Goal: Task Accomplishment & Management: Complete application form

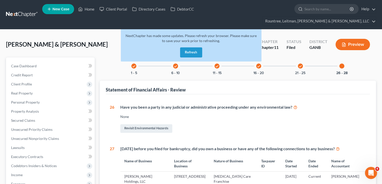
click at [188, 47] on button "Refresh" at bounding box center [191, 52] width 22 height 10
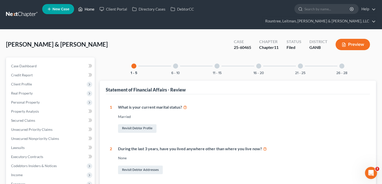
click at [88, 11] on link "Home" at bounding box center [86, 9] width 21 height 9
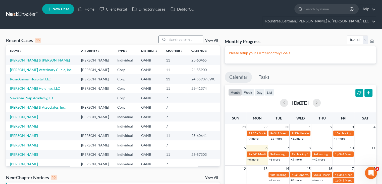
click at [187, 36] on input "search" at bounding box center [185, 39] width 35 height 7
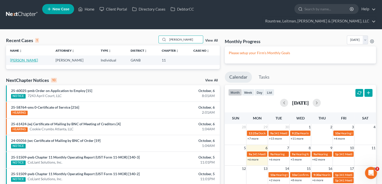
type input "[PERSON_NAME]"
click at [19, 58] on link "[PERSON_NAME]" at bounding box center [24, 60] width 28 height 4
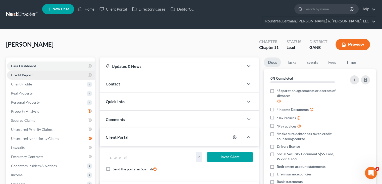
click at [27, 73] on span "Credit Report" at bounding box center [22, 75] width 22 height 4
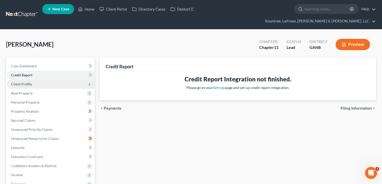
click at [22, 82] on span "Client Profile" at bounding box center [21, 84] width 21 height 4
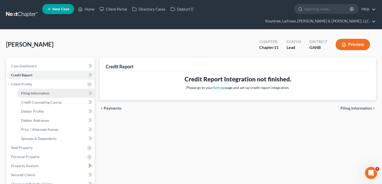
click at [37, 91] on span "Filing Information" at bounding box center [35, 93] width 28 height 4
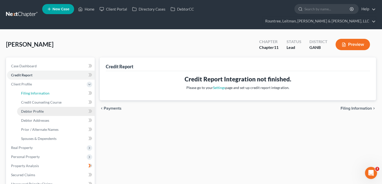
select select "0"
select select "3"
select select "0"
select select "1"
select select "10"
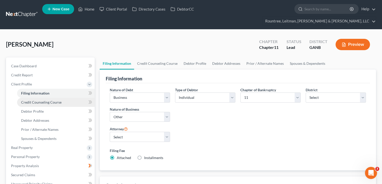
click at [35, 100] on span "Credit Counseling Course" at bounding box center [41, 102] width 40 height 4
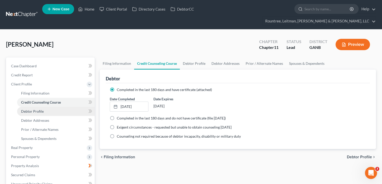
click at [36, 109] on span "Debtor Profile" at bounding box center [32, 111] width 23 height 4
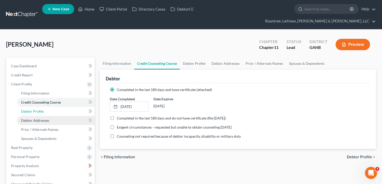
select select "1"
select select "3"
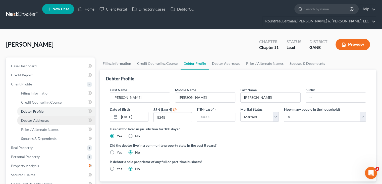
click at [35, 118] on span "Debtor Addresses" at bounding box center [35, 120] width 28 height 4
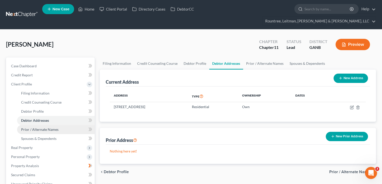
click at [35, 127] on span "Prior / Alternate Names" at bounding box center [39, 129] width 37 height 4
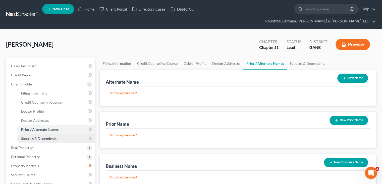
click at [36, 136] on span "Spouses & Dependents" at bounding box center [38, 138] width 35 height 4
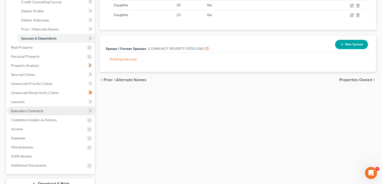
scroll to position [101, 0]
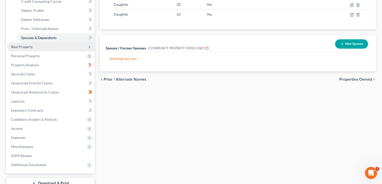
click at [26, 44] on span "Real Property" at bounding box center [22, 46] width 22 height 4
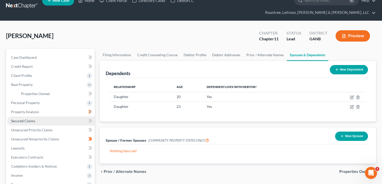
scroll to position [8, 0]
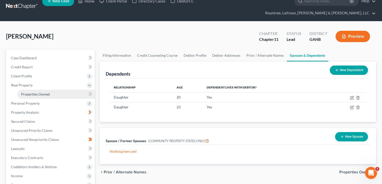
click at [31, 92] on span "Properties Owned" at bounding box center [35, 94] width 29 height 4
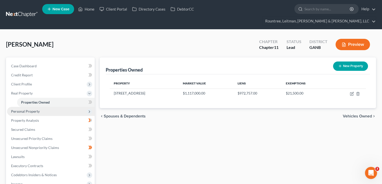
click at [28, 109] on span "Personal Property" at bounding box center [25, 111] width 29 height 4
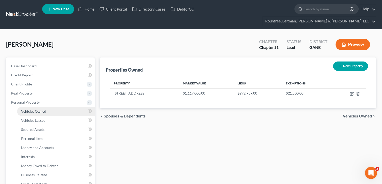
click at [32, 109] on span "Vehicles Owned" at bounding box center [33, 111] width 25 height 4
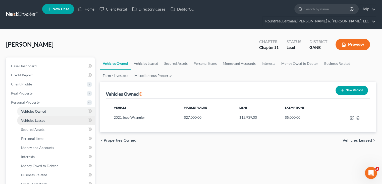
click at [33, 118] on span "Vehicles Leased" at bounding box center [33, 120] width 24 height 4
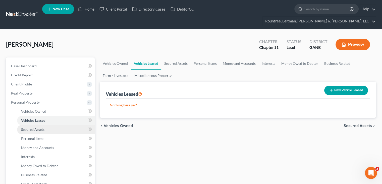
click at [41, 127] on span "Secured Assets" at bounding box center [32, 129] width 23 height 4
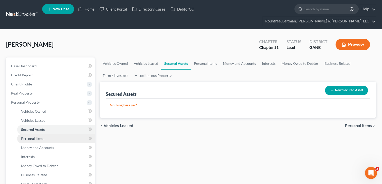
click at [39, 136] on span "Personal Items" at bounding box center [32, 138] width 23 height 4
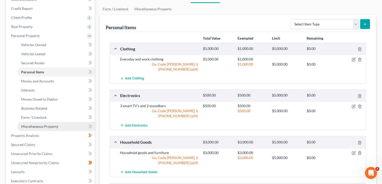
scroll to position [64, 0]
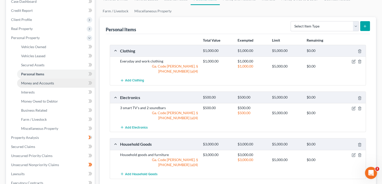
click at [36, 81] on span "Money and Accounts" at bounding box center [37, 83] width 33 height 4
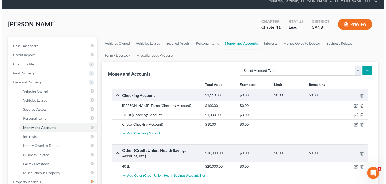
scroll to position [50, 0]
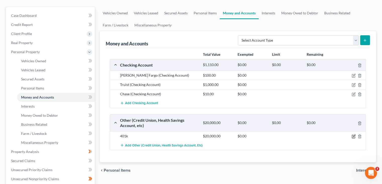
click at [353, 134] on icon "button" at bounding box center [354, 136] width 4 height 4
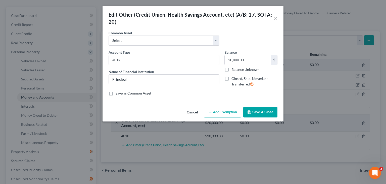
click at [224, 113] on button "Add Exemption" at bounding box center [222, 112] width 37 height 11
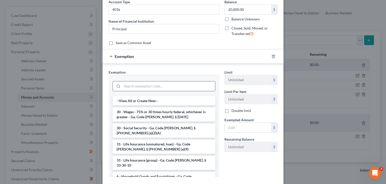
click at [136, 84] on input "search" at bounding box center [168, 86] width 93 height 10
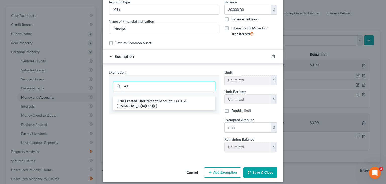
type input "4"
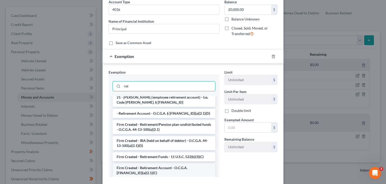
scroll to position [0, 0]
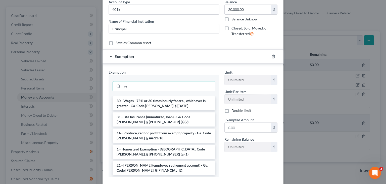
type input "r"
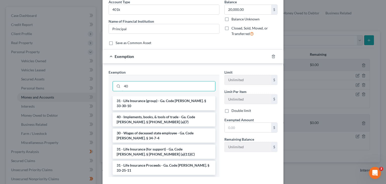
type input "4"
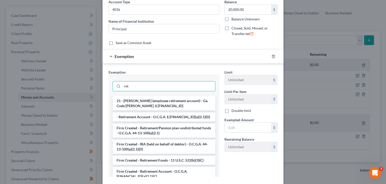
type input "ret"
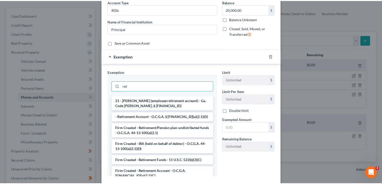
scroll to position [8, 0]
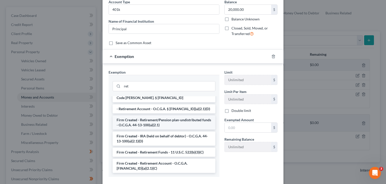
click at [139, 121] on li "Firm Created - Retirement/Pension plan-undistributed funds - O.C.G.A. 44-13-100…" at bounding box center [164, 122] width 103 height 14
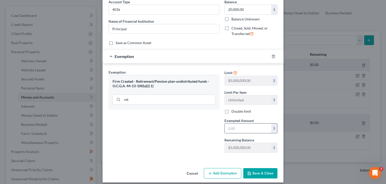
click at [250, 127] on input "text" at bounding box center [248, 128] width 47 height 10
type input "20,000"
click at [260, 173] on button "Save & Close" at bounding box center [260, 173] width 34 height 11
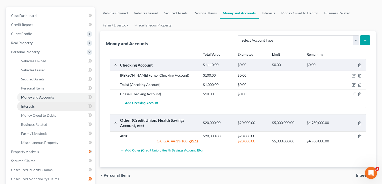
click at [23, 104] on span "Interests" at bounding box center [28, 106] width 14 height 4
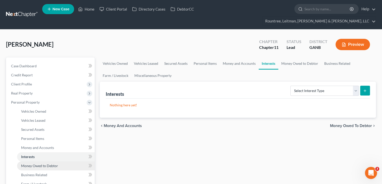
click at [31, 163] on span "Money Owed to Debtor" at bounding box center [39, 165] width 37 height 4
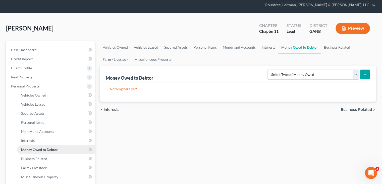
scroll to position [25, 0]
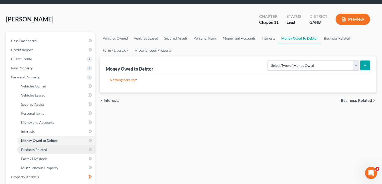
click at [28, 147] on span "Business Related" at bounding box center [34, 149] width 26 height 4
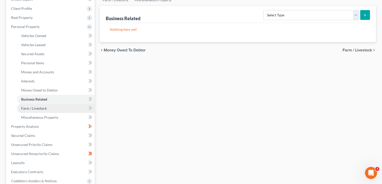
click at [38, 106] on span "Farm / Livestock" at bounding box center [34, 108] width 26 height 4
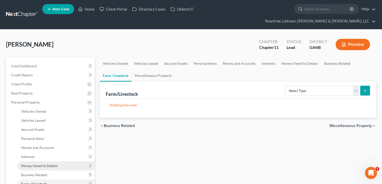
scroll to position [101, 0]
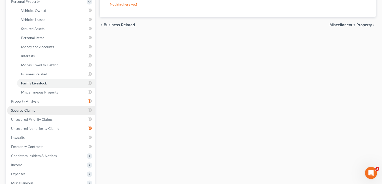
click at [24, 108] on span "Secured Claims" at bounding box center [23, 110] width 24 height 4
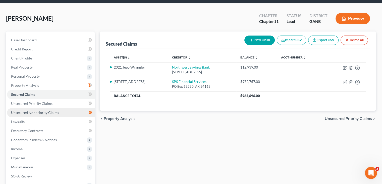
scroll to position [50, 0]
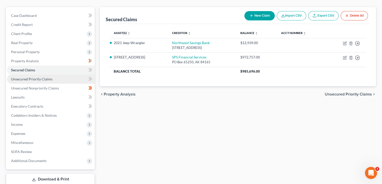
click at [35, 77] on span "Unsecured Priority Claims" at bounding box center [31, 79] width 41 height 4
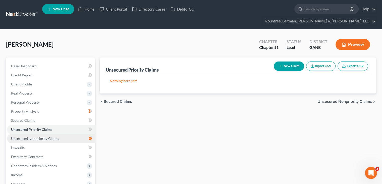
click at [32, 136] on span "Unsecured Nonpriority Claims" at bounding box center [35, 138] width 48 height 4
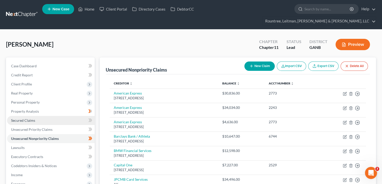
click at [28, 118] on span "Secured Claims" at bounding box center [23, 120] width 24 height 4
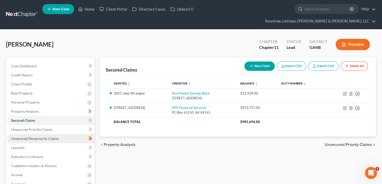
click at [36, 136] on span "Unsecured Nonpriority Claims" at bounding box center [35, 138] width 48 height 4
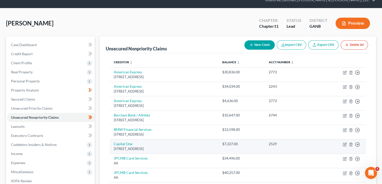
scroll to position [50, 0]
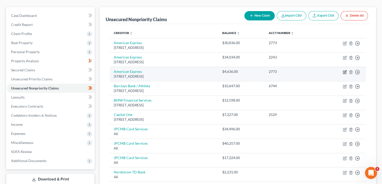
click at [346, 70] on icon "button" at bounding box center [345, 72] width 4 height 4
select select "9"
select select "2"
select select "0"
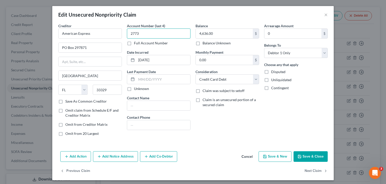
drag, startPoint x: 167, startPoint y: 36, endPoint x: 7, endPoint y: 27, distance: 160.4
click at [28, 32] on div "Edit Unsecured Nonpriority Claim × Creditor * American Express PO Box 297871 [G…" at bounding box center [193, 92] width 386 height 184
type input "4203"
click at [317, 154] on button "Save & Close" at bounding box center [311, 156] width 34 height 11
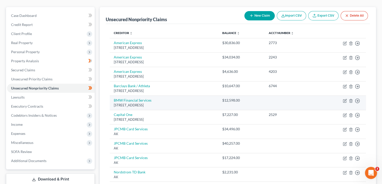
click at [348, 95] on td "Move to D Move to E Move to G Move to Notice Only" at bounding box center [343, 102] width 45 height 14
click at [344, 99] on icon "button" at bounding box center [345, 101] width 4 height 4
select select "36"
select select "10"
select select "0"
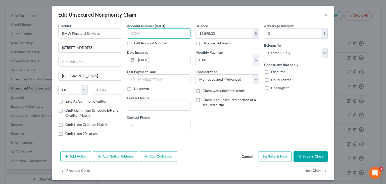
drag, startPoint x: 159, startPoint y: 32, endPoint x: 0, endPoint y: 26, distance: 159.0
click at [7, 27] on div "Edit Unsecured Nonpriority Claim × Creditor * BMW Financial Services [GEOGRAPHI…" at bounding box center [193, 92] width 386 height 184
type input "5742"
click at [310, 154] on button "Save & Close" at bounding box center [311, 156] width 34 height 11
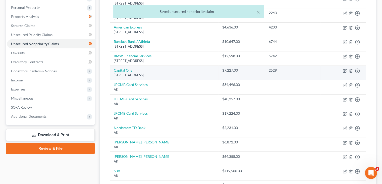
scroll to position [101, 0]
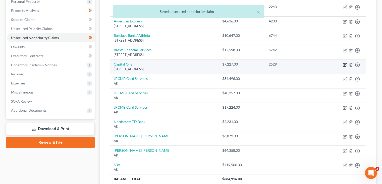
click at [346, 63] on icon "button" at bounding box center [345, 65] width 4 height 4
select select "14"
select select "2"
select select "0"
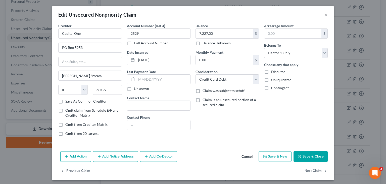
click at [304, 153] on button "Save & Close" at bounding box center [311, 156] width 34 height 11
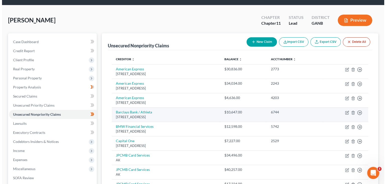
scroll to position [0, 0]
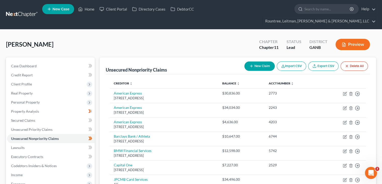
click at [261, 61] on button "New Claim" at bounding box center [260, 65] width 30 height 9
select select "0"
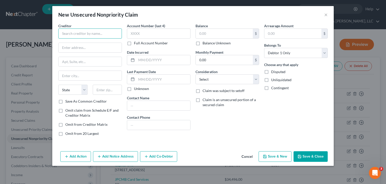
click at [99, 34] on input "text" at bounding box center [90, 33] width 64 height 10
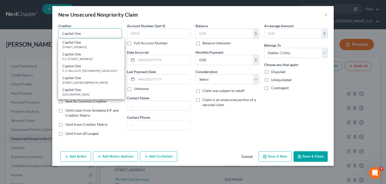
type input "Capital One"
type input "P.O. Box 30285"
type input "[GEOGRAPHIC_DATA]"
select select "46"
type input "84130-0000"
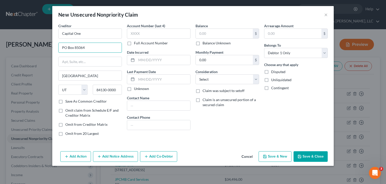
type input "PO Box 85064"
type input "[PERSON_NAME] [PERSON_NAME]"
select select "48"
type input "23058"
click at [203, 43] on label "Balance Unknown" at bounding box center [217, 42] width 28 height 5
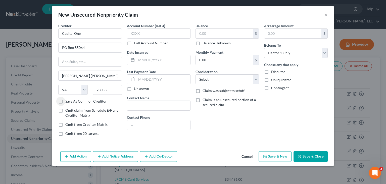
click at [205, 43] on input "Balance Unknown" at bounding box center [206, 41] width 3 height 3
checkbox input "true"
type input "0.00"
click at [271, 80] on label "Unliquidated" at bounding box center [281, 79] width 20 height 5
click at [273, 80] on input "Unliquidated" at bounding box center [274, 78] width 3 height 3
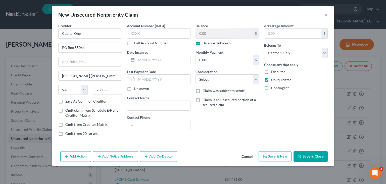
click at [271, 80] on label "Unliquidated" at bounding box center [281, 79] width 20 height 5
click at [273, 80] on input "Unliquidated" at bounding box center [274, 78] width 3 height 3
checkbox input "false"
click at [256, 80] on select "Select Cable / Satellite Services Collection Agency Credit Card Debt Debt Couns…" at bounding box center [228, 79] width 64 height 10
select select "2"
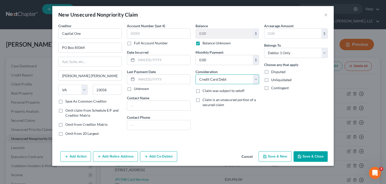
click at [196, 74] on select "Select Cable / Satellite Services Collection Agency Credit Card Debt Debt Couns…" at bounding box center [228, 79] width 64 height 10
drag, startPoint x: 313, startPoint y: 157, endPoint x: 310, endPoint y: 157, distance: 2.6
click at [313, 157] on button "Save & Close" at bounding box center [311, 156] width 34 height 11
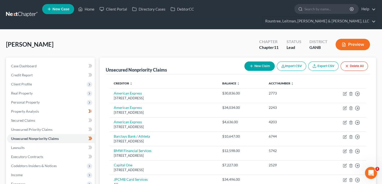
click at [250, 64] on icon "button" at bounding box center [252, 66] width 4 height 4
select select "0"
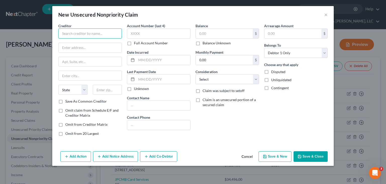
click at [90, 34] on input "text" at bounding box center [90, 33] width 64 height 10
type input "Creditonebnk"
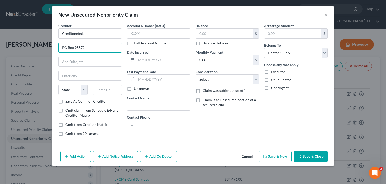
type input "PO Box 98872"
type input "89193"
type input "[GEOGRAPHIC_DATA]"
select select "31"
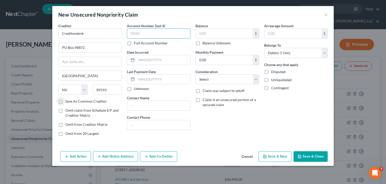
click at [146, 38] on input "text" at bounding box center [159, 33] width 64 height 10
type input "8797"
click at [163, 58] on input "text" at bounding box center [163, 60] width 54 height 10
type input "[DATE]"
click at [208, 33] on input "text" at bounding box center [224, 34] width 57 height 10
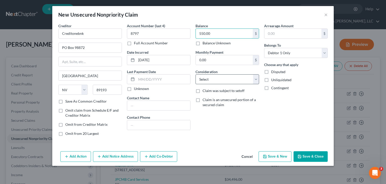
type input "550.00"
click at [214, 80] on select "Select Cable / Satellite Services Collection Agency Credit Card Debt Debt Couns…" at bounding box center [228, 79] width 64 height 10
select select "2"
click at [196, 74] on select "Select Cable / Satellite Services Collection Agency Credit Card Debt Debt Couns…" at bounding box center [228, 79] width 64 height 10
click at [308, 155] on button "Save & Close" at bounding box center [311, 156] width 34 height 11
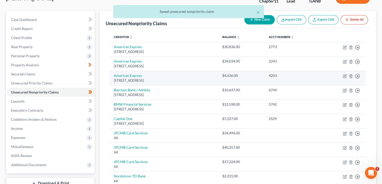
scroll to position [75, 0]
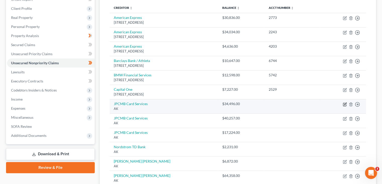
click at [344, 102] on icon "button" at bounding box center [345, 103] width 2 height 2
select select "1"
select select "2"
select select "0"
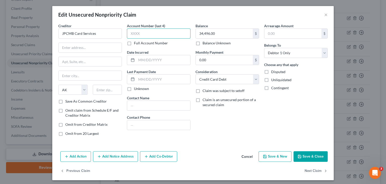
click at [177, 36] on input "text" at bounding box center [159, 33] width 64 height 10
type input "8618"
click at [163, 61] on input "text" at bounding box center [163, 60] width 54 height 10
type input "[DATE]"
click at [71, 49] on input "text" at bounding box center [90, 48] width 63 height 10
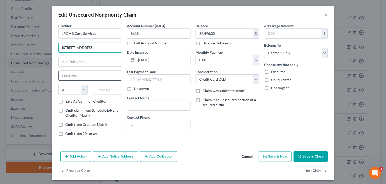
type input "[STREET_ADDRESS]"
type input "Wilmington"
select select "7"
type input "19801"
click at [309, 156] on button "Save & Close" at bounding box center [311, 156] width 34 height 11
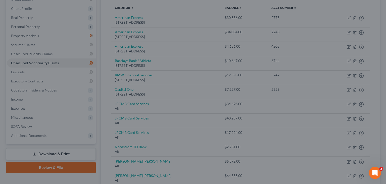
type input "0"
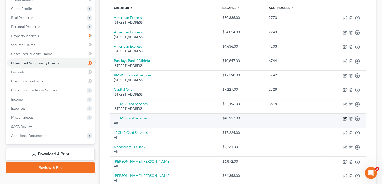
click at [344, 116] on icon "button" at bounding box center [345, 118] width 4 height 4
select select "1"
select select "2"
select select "0"
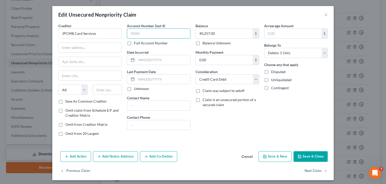
click at [157, 34] on input "text" at bounding box center [159, 33] width 64 height 10
type input "8367"
click at [75, 49] on input "text" at bounding box center [90, 48] width 63 height 10
type input "[STREET_ADDRESS]"
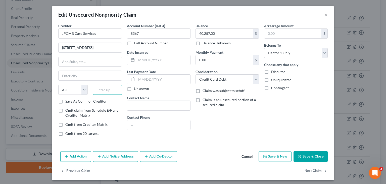
click at [100, 92] on input "text" at bounding box center [107, 89] width 29 height 10
type input "19801"
type input "Wilmington"
select select "7"
click at [65, 100] on label "Save As Common Creditor" at bounding box center [85, 101] width 41 height 5
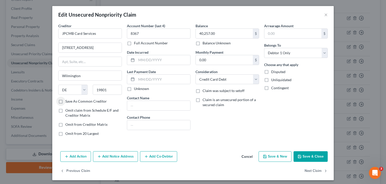
click at [67, 100] on input "Save As Common Creditor" at bounding box center [68, 100] width 3 height 3
checkbox input "true"
click at [159, 57] on input "text" at bounding box center [163, 60] width 54 height 10
type input "[DATE]"
click at [306, 156] on button "Save & Close" at bounding box center [311, 156] width 34 height 11
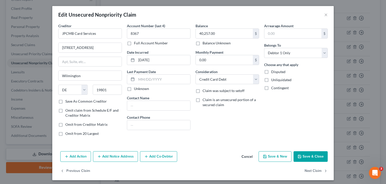
checkbox input "false"
type input "0"
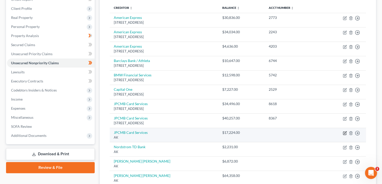
click at [345, 131] on icon "button" at bounding box center [345, 132] width 2 height 2
select select "1"
select select "2"
select select "0"
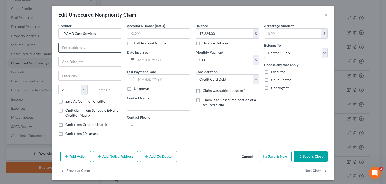
click at [88, 50] on input "text" at bounding box center [90, 48] width 63 height 10
type input "[STREET_ADDRESS]"
click at [103, 94] on input "text" at bounding box center [107, 89] width 29 height 10
type input "19801"
type input "Wilmington"
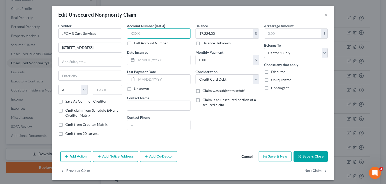
select select "7"
click at [151, 35] on input "text" at bounding box center [159, 33] width 64 height 10
type input "3203"
click at [222, 129] on div "Balance 17,224.00 $ Balance Unknown Balance Undetermined 17,224.00 $ Balance Un…" at bounding box center [227, 81] width 69 height 117
click at [309, 155] on button "Save & Close" at bounding box center [311, 156] width 34 height 11
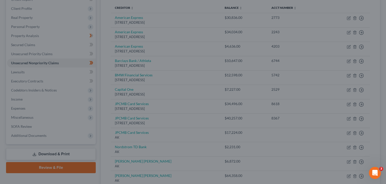
type input "0"
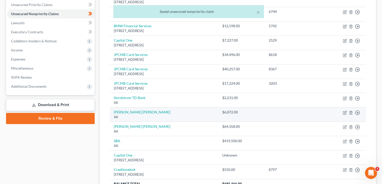
scroll to position [126, 0]
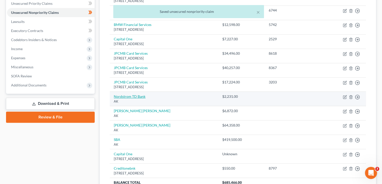
click at [124, 94] on link "Nordstrom TD Bank" at bounding box center [130, 96] width 32 height 4
select select "1"
select select "2"
select select "0"
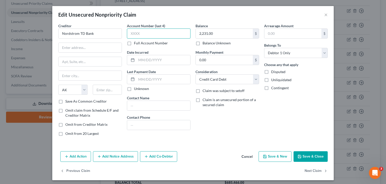
click at [149, 33] on input "text" at bounding box center [159, 33] width 64 height 10
type input "6076"
click at [152, 60] on input "text" at bounding box center [163, 60] width 54 height 10
type input "[DATE]"
click at [87, 47] on input "text" at bounding box center [90, 48] width 63 height 10
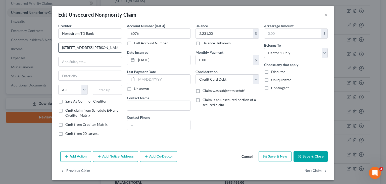
type input "[STREET_ADDRESS][PERSON_NAME]"
type input "80111"
type input "[GEOGRAPHIC_DATA]"
select select "5"
click at [65, 100] on label "Save As Common Creditor" at bounding box center [85, 101] width 41 height 5
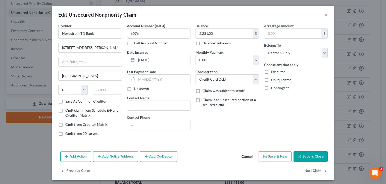
click at [67, 100] on input "Save As Common Creditor" at bounding box center [68, 100] width 3 height 3
click at [308, 155] on button "Save & Close" at bounding box center [311, 156] width 34 height 11
checkbox input "false"
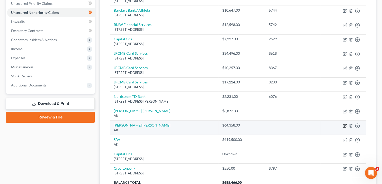
click at [345, 124] on icon "button" at bounding box center [345, 125] width 2 height 2
select select "1"
select select "17"
select select "0"
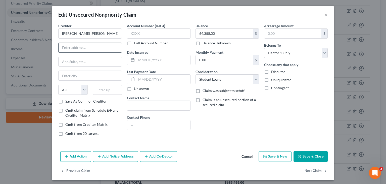
click at [75, 48] on input "text" at bounding box center [90, 48] width 63 height 10
type input "PO Box 3229"
type input "19804"
click at [65, 100] on label "Save As Common Creditor" at bounding box center [85, 101] width 41 height 5
click at [67, 100] on input "Save As Common Creditor" at bounding box center [68, 100] width 3 height 3
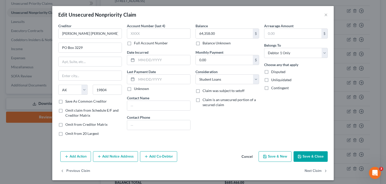
checkbox input "true"
type input "Wilmington"
select select "7"
click at [146, 60] on input "text" at bounding box center [163, 60] width 54 height 10
type input "[DATE]"
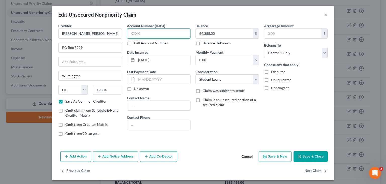
click at [148, 32] on input "text" at bounding box center [159, 33] width 64 height 10
type input "6829"
click at [309, 155] on button "Save & Close" at bounding box center [311, 156] width 34 height 11
checkbox input "false"
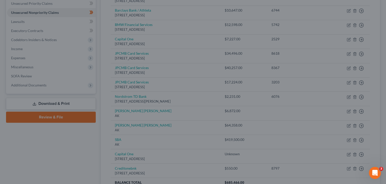
type input "0"
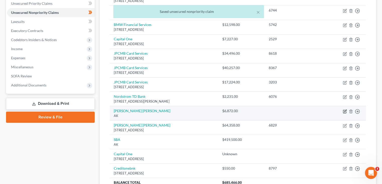
click at [346, 109] on icon "button" at bounding box center [345, 111] width 4 height 4
select select "1"
select select "17"
select select "0"
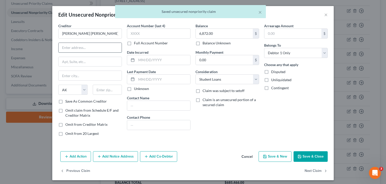
click at [64, 48] on input "text" at bounding box center [90, 48] width 63 height 10
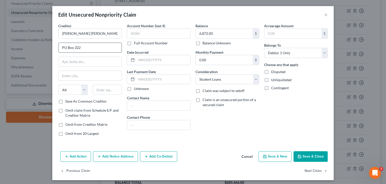
type input "PO Box 3229"
click at [106, 90] on input "text" at bounding box center [107, 89] width 29 height 10
type input "19804"
type input "Wilmington"
select select "7"
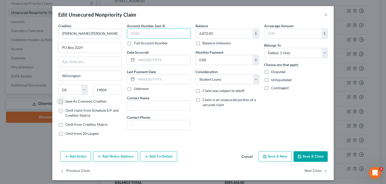
click at [144, 33] on input "text" at bounding box center [159, 33] width 64 height 10
type input "6147"
click at [151, 62] on input "text" at bounding box center [163, 60] width 54 height 10
type input "[DATE]"
click at [305, 154] on button "Save & Close" at bounding box center [311, 156] width 34 height 11
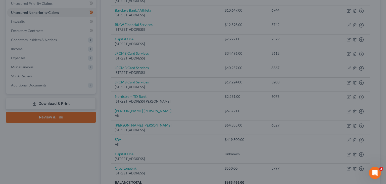
type input "0"
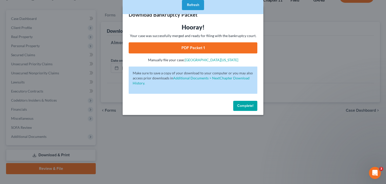
drag, startPoint x: 247, startPoint y: 105, endPoint x: 115, endPoint y: 1, distance: 167.8
click at [247, 105] on span "Complete!" at bounding box center [245, 105] width 16 height 4
